Goal: Task Accomplishment & Management: Manage account settings

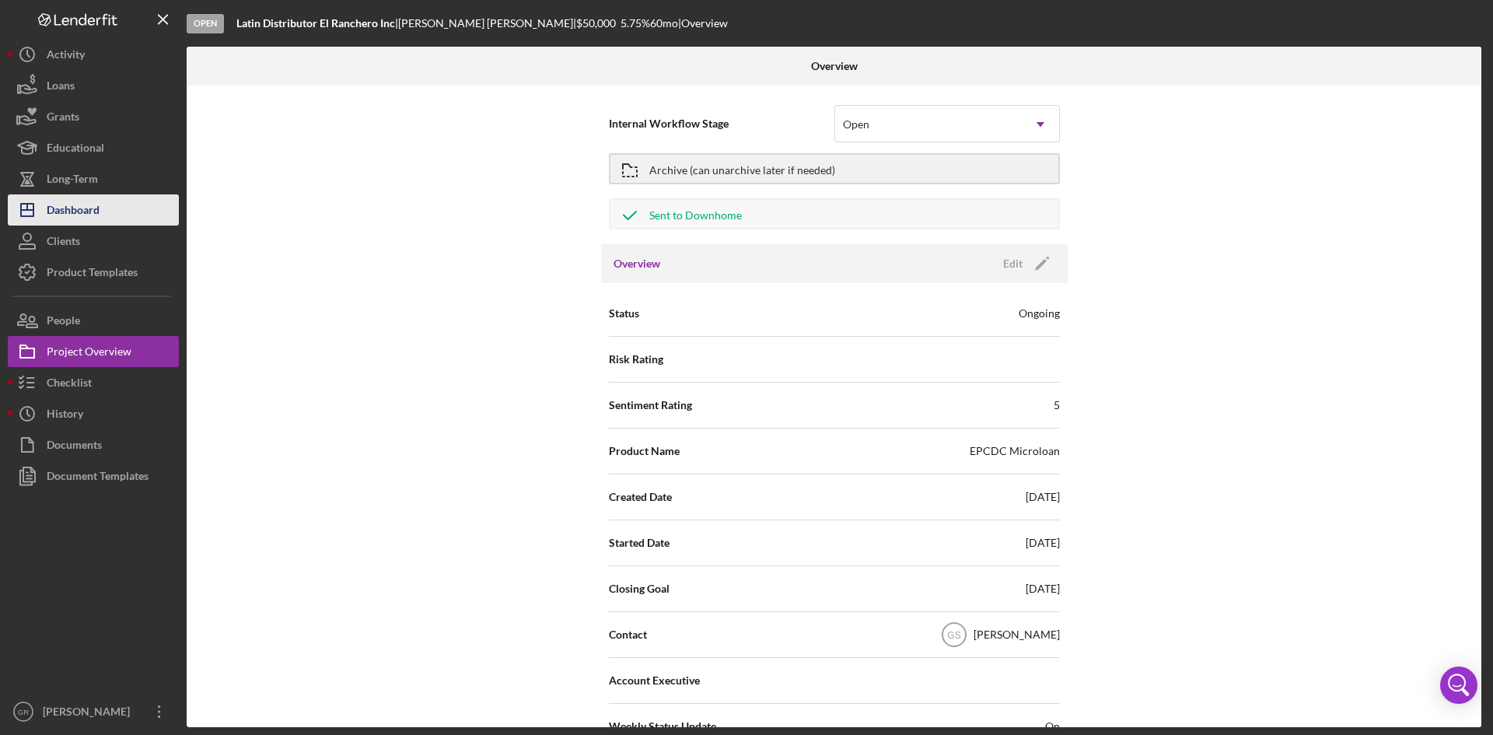
click at [96, 219] on div "Dashboard" at bounding box center [73, 211] width 53 height 35
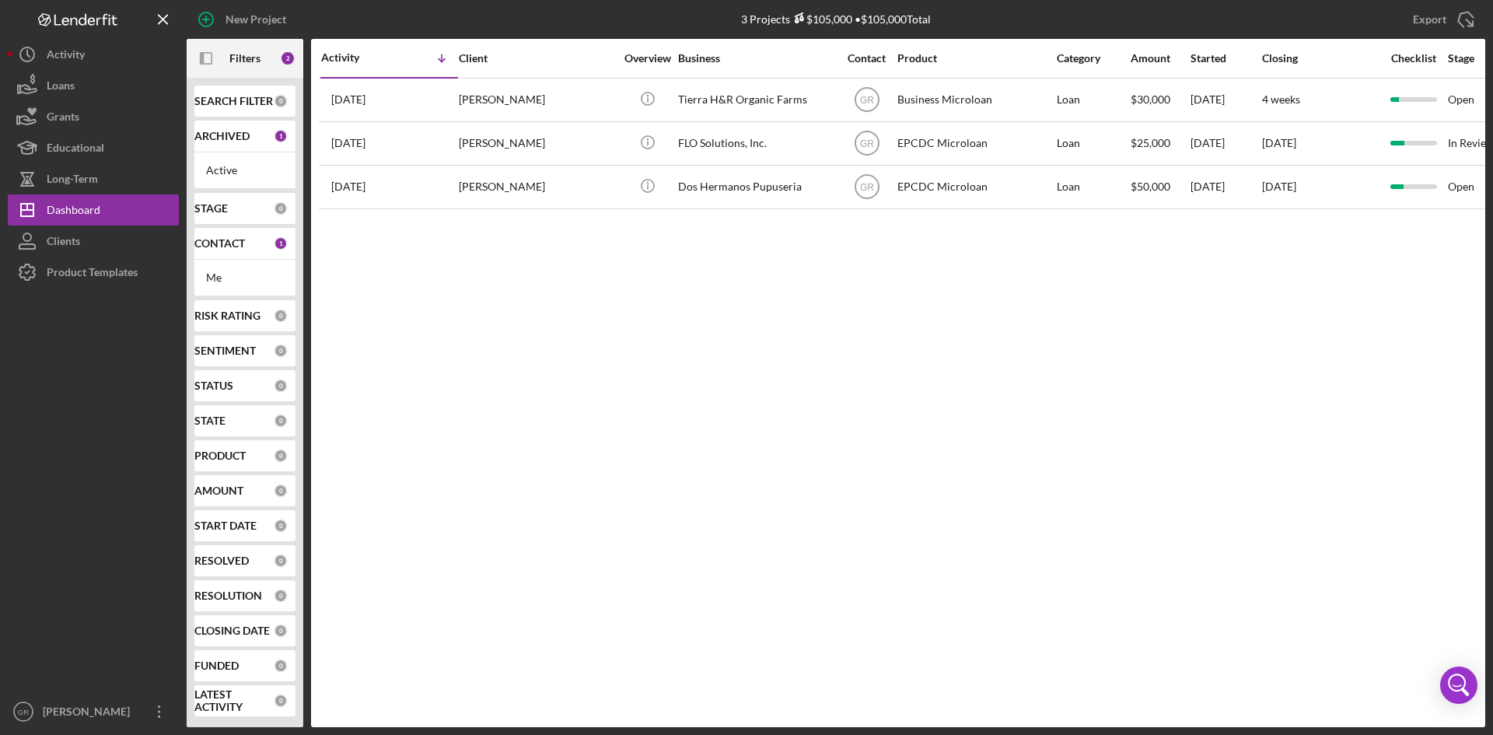
click at [262, 239] on div "CONTACT" at bounding box center [233, 243] width 79 height 12
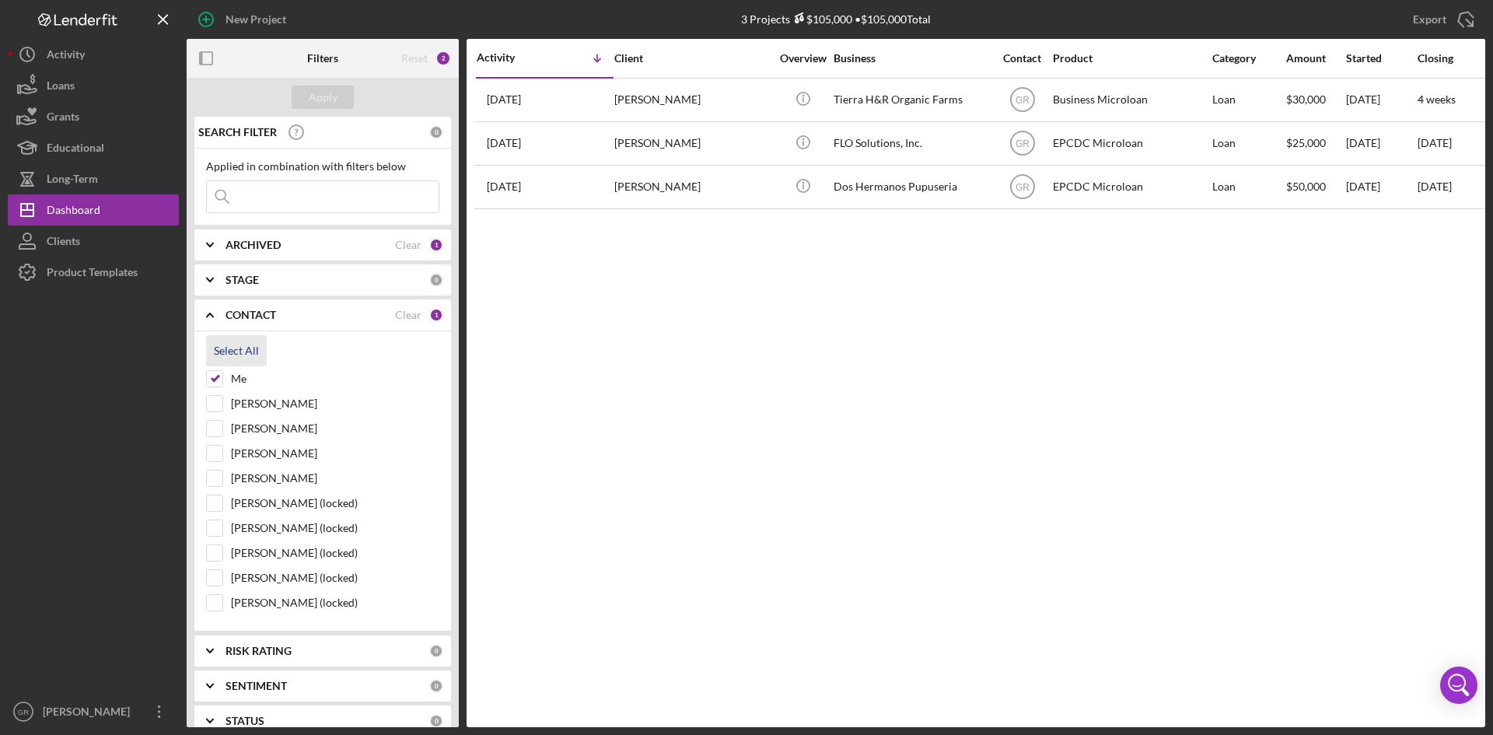
click at [228, 357] on div "Select All" at bounding box center [236, 350] width 45 height 31
checkbox input "true"
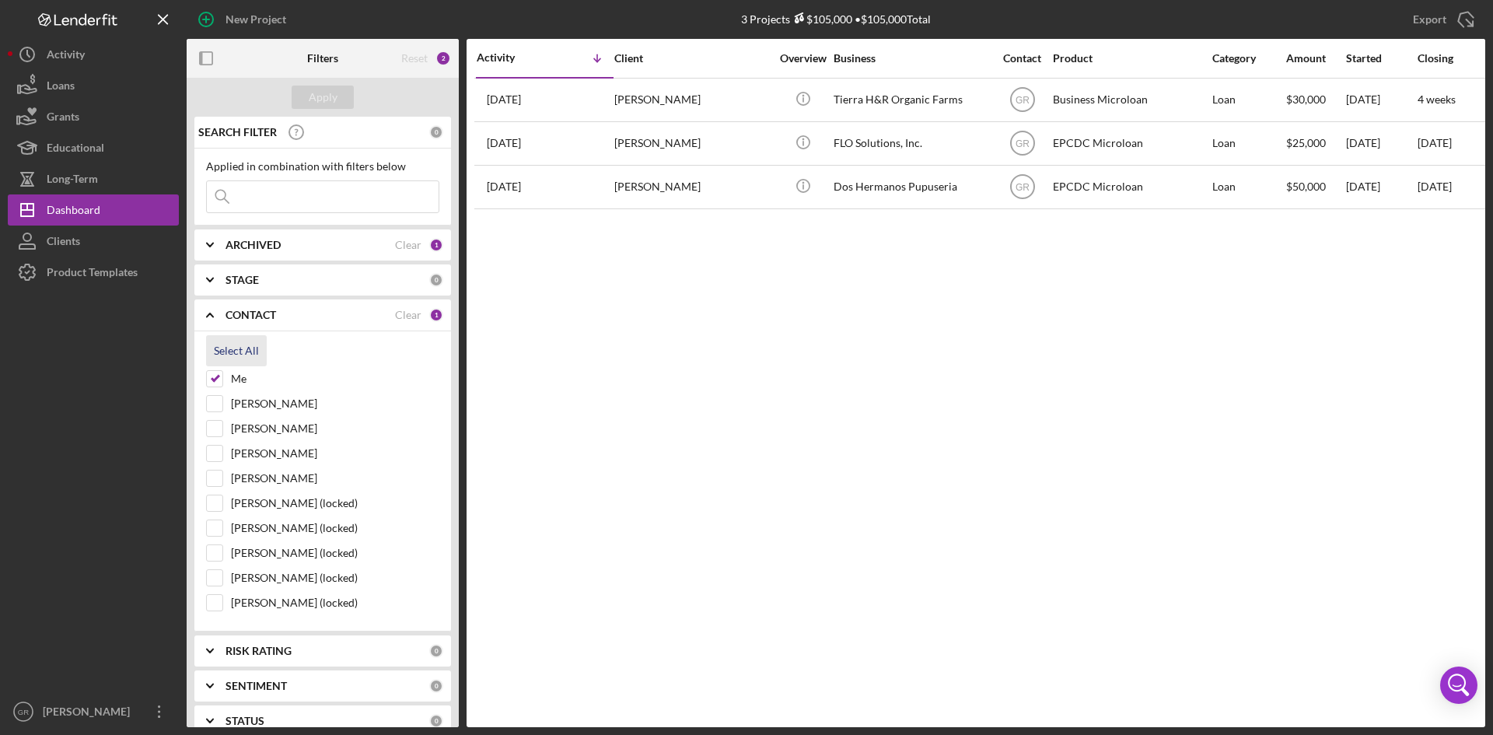
checkbox input "true"
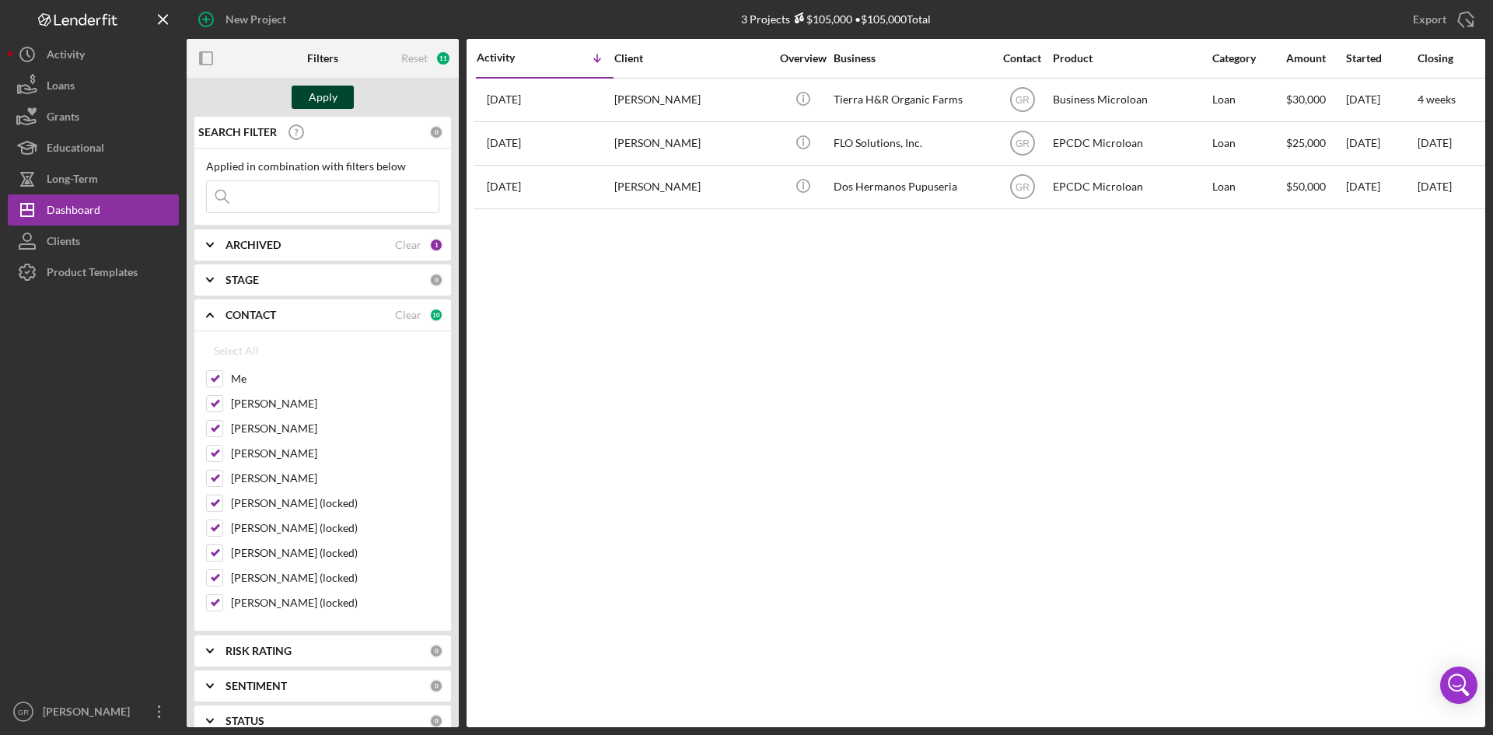
click at [313, 88] on div "Apply" at bounding box center [323, 97] width 29 height 23
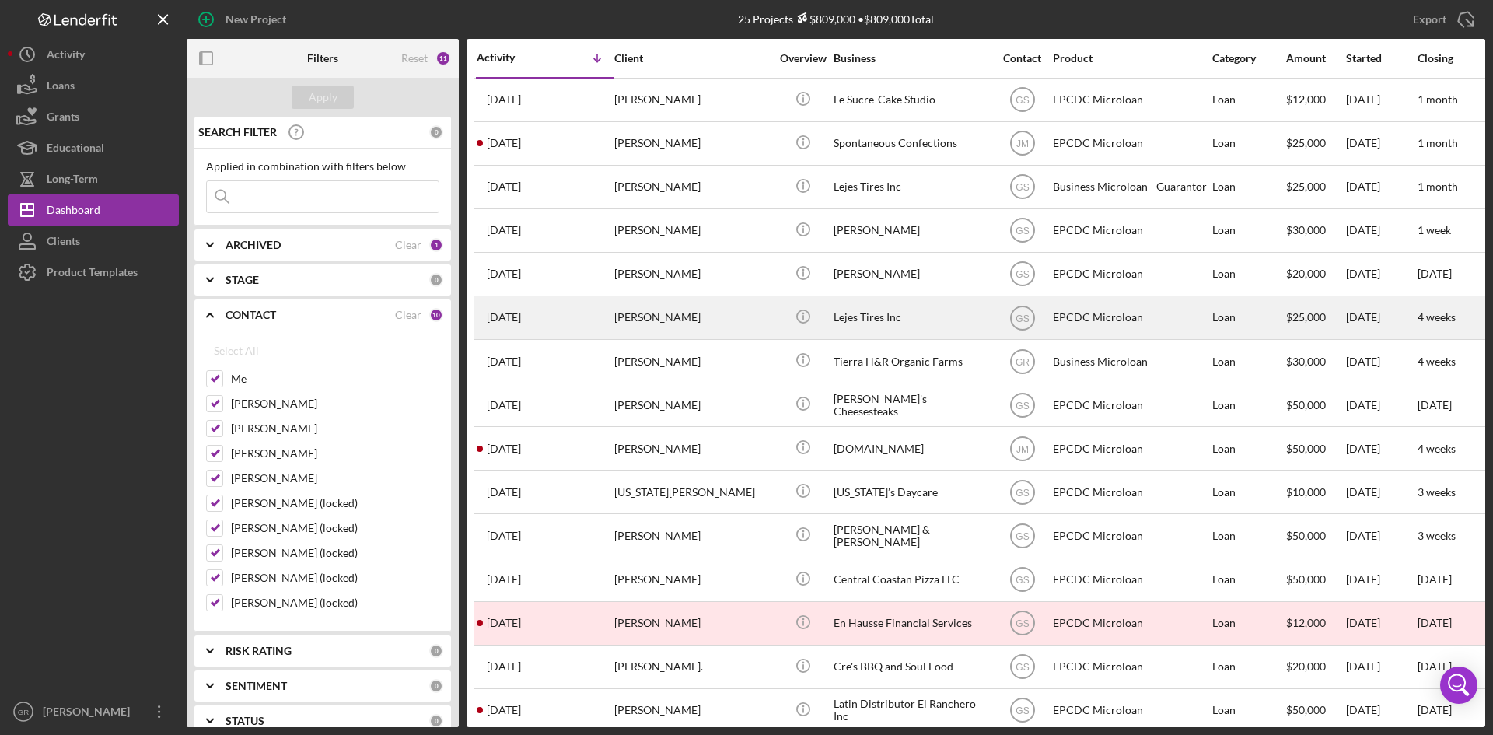
click at [891, 316] on div "Lejes Tires Inc" at bounding box center [912, 317] width 156 height 41
